Goal: Information Seeking & Learning: Learn about a topic

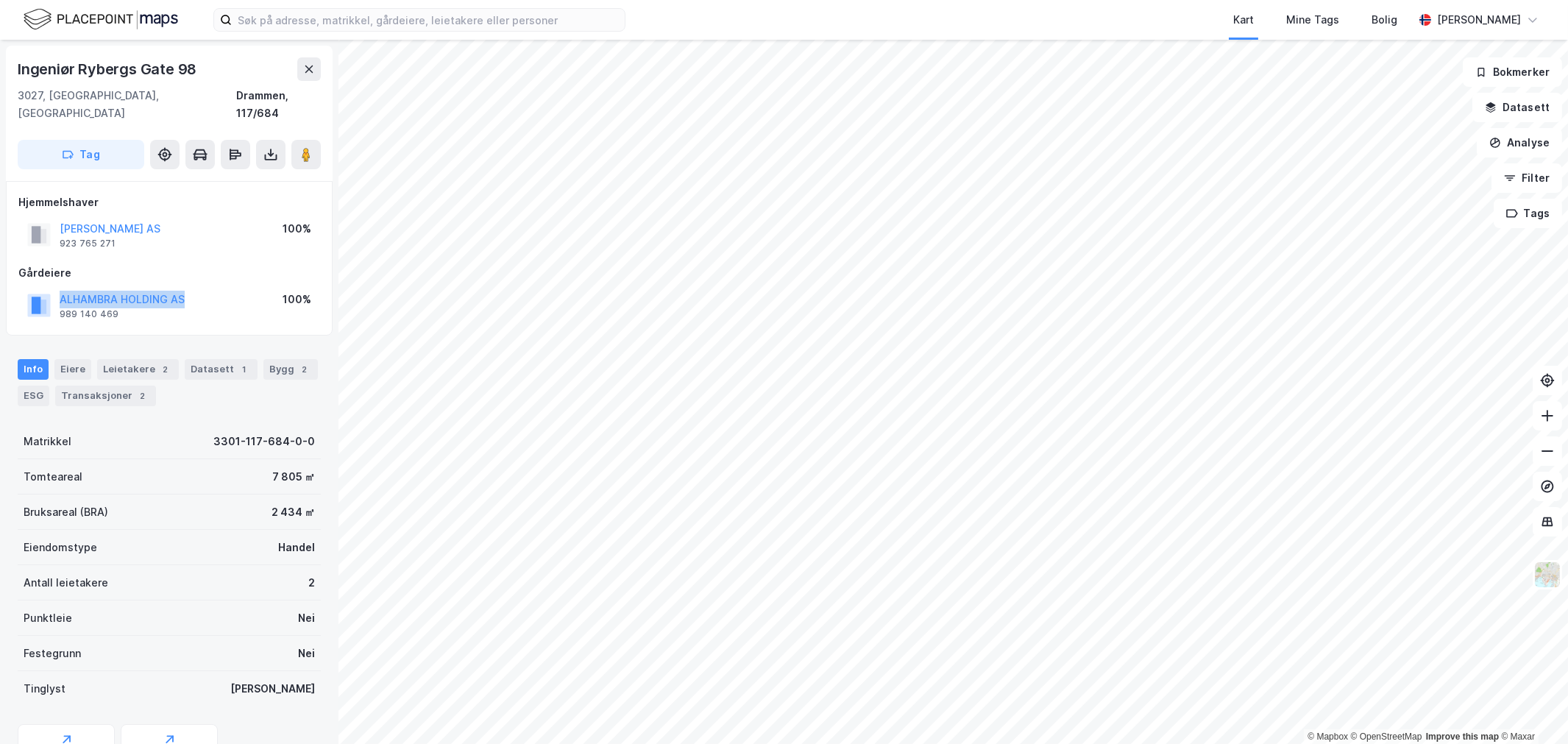
drag, startPoint x: 192, startPoint y: 284, endPoint x: 49, endPoint y: 282, distance: 143.0
click at [49, 288] on div "ALHAMBRA HOLDING AS 989 140 469 100%" at bounding box center [169, 305] width 302 height 36
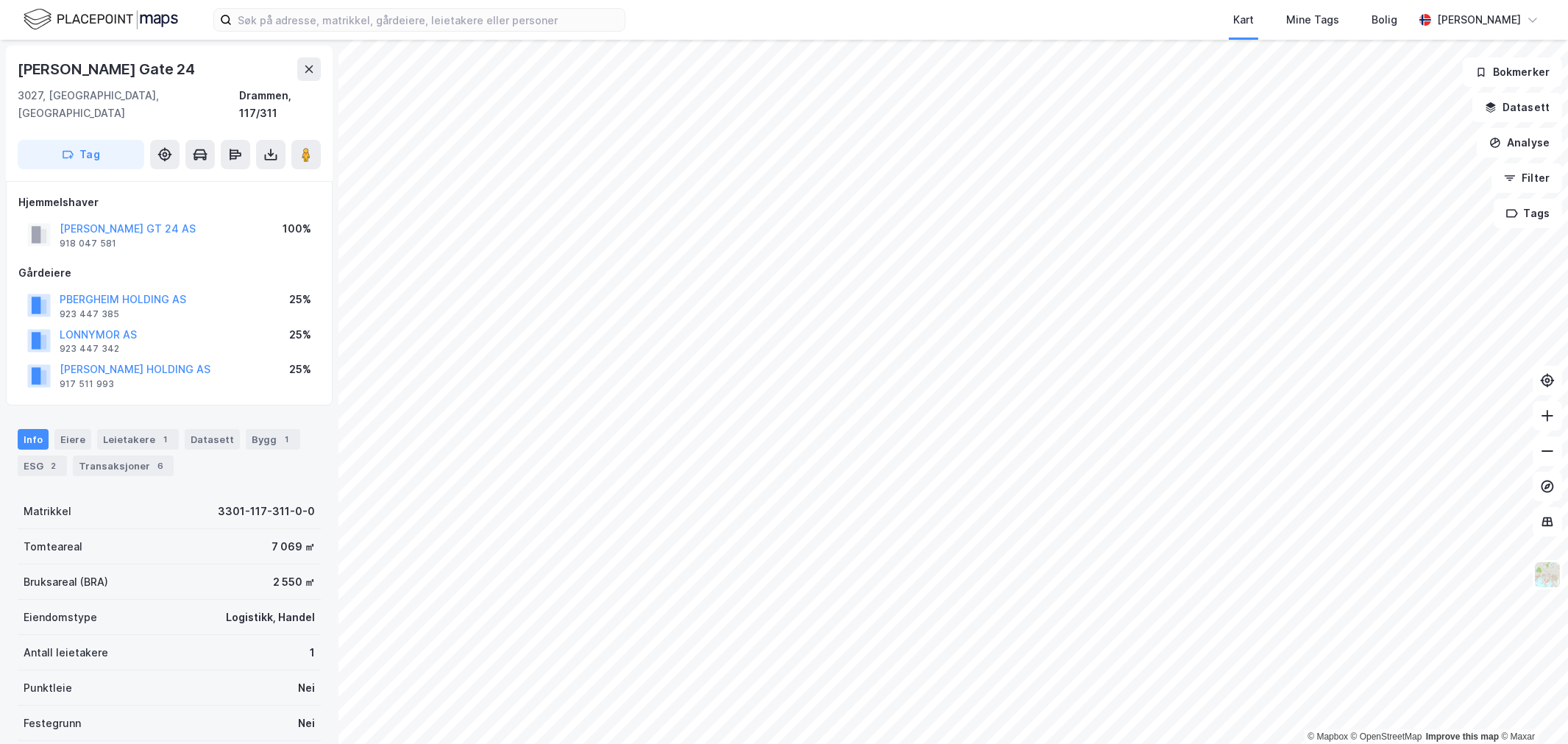
drag, startPoint x: 219, startPoint y: 208, endPoint x: 9, endPoint y: 212, distance: 210.0
click at [9, 212] on div "Hjemmelshaver ING LUDVIGSENS GT 24 AS 918 047 581 100% Gårdeiere PBERGHEIM HOLD…" at bounding box center [169, 293] width 326 height 225
